Goal: Task Accomplishment & Management: Use online tool/utility

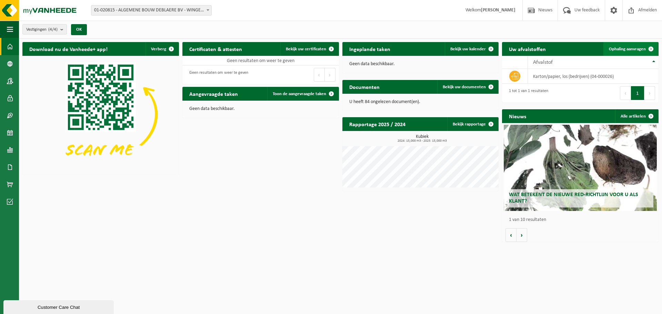
click at [641, 49] on span "Ophaling aanvragen" at bounding box center [627, 49] width 37 height 4
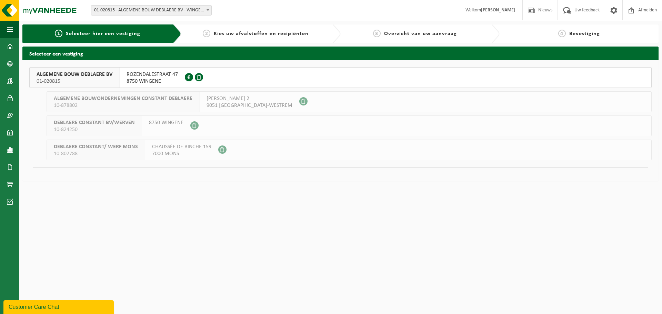
click at [168, 83] on span "8750 WINGENE" at bounding box center [151, 81] width 51 height 7
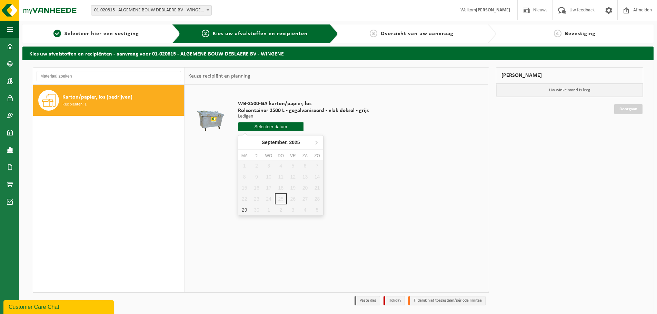
click at [250, 128] on input "text" at bounding box center [270, 126] width 65 height 9
click at [314, 142] on icon at bounding box center [316, 142] width 11 height 11
click at [242, 178] on div "6" at bounding box center [244, 176] width 12 height 11
type input "Van 2025-10-06"
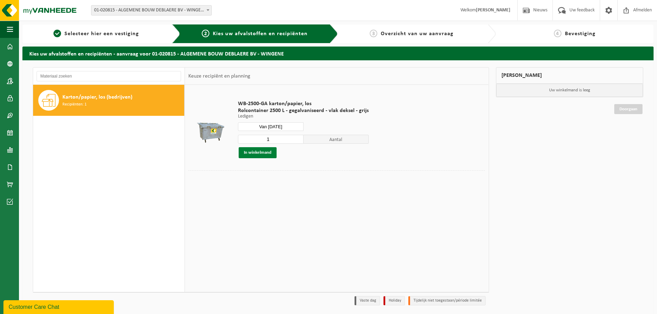
click at [261, 153] on button "In winkelmand" at bounding box center [258, 152] width 38 height 11
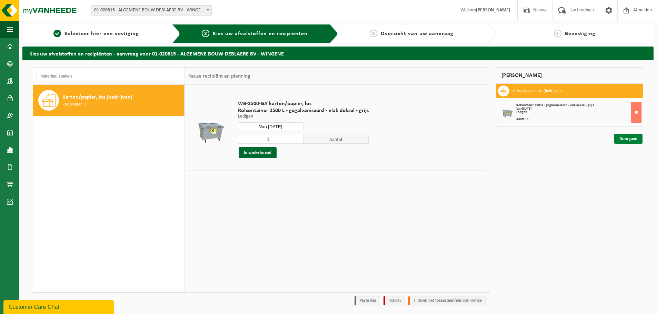
click at [625, 138] on link "Doorgaan" at bounding box center [628, 139] width 28 height 10
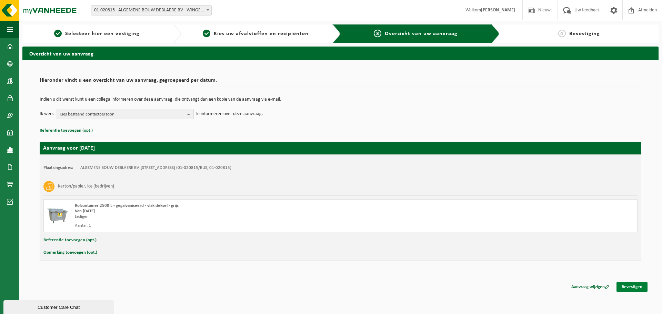
click at [627, 288] on link "Bevestigen" at bounding box center [631, 287] width 31 height 10
